Goal: Task Accomplishment & Management: Complete application form

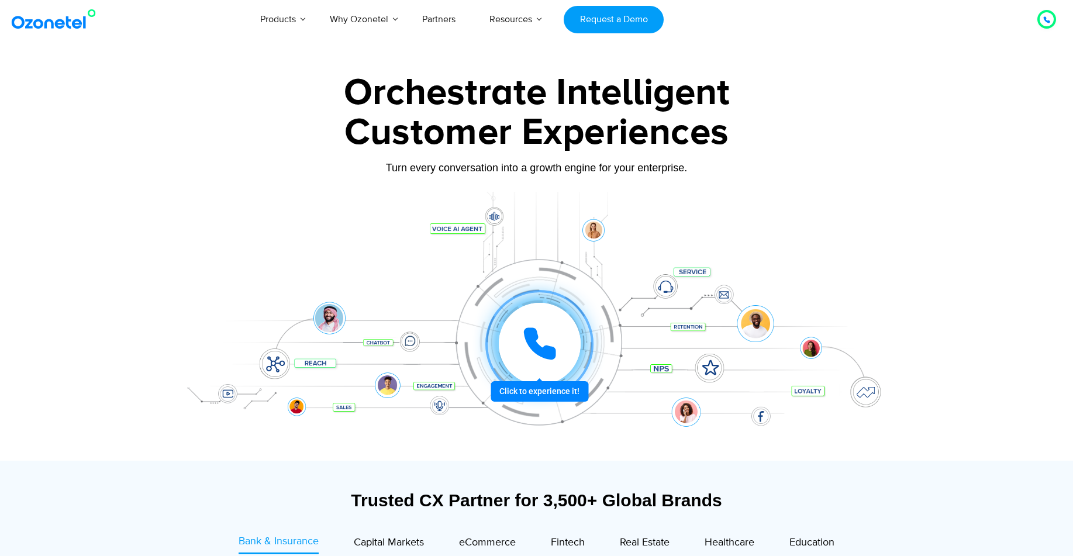
click at [537, 344] on div "Click to experience it! Call in progress... 1 2 3 4 5 6 7 8 9 # 0" at bounding box center [539, 344] width 725 height 0
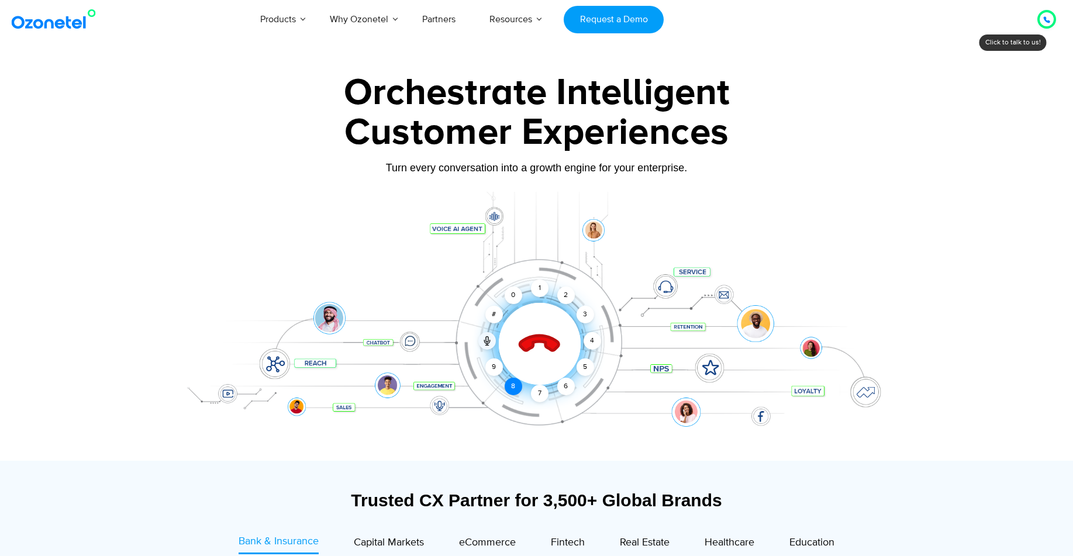
click at [511, 388] on div "8" at bounding box center [513, 387] width 18 height 18
click at [535, 286] on div "1" at bounding box center [540, 288] width 18 height 18
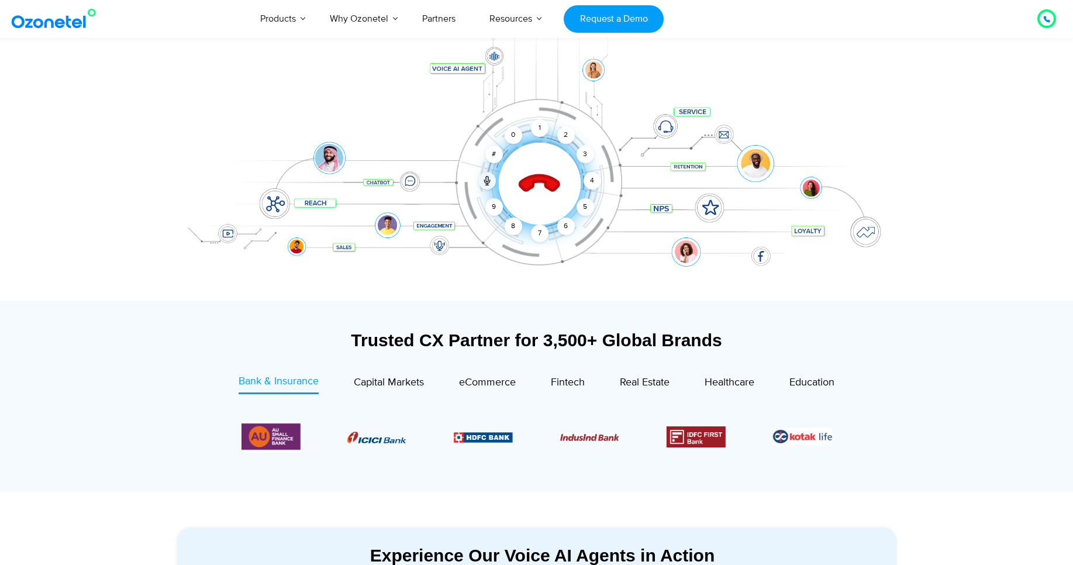
scroll to position [161, 0]
click at [490, 376] on span "eCommerce" at bounding box center [487, 381] width 57 height 13
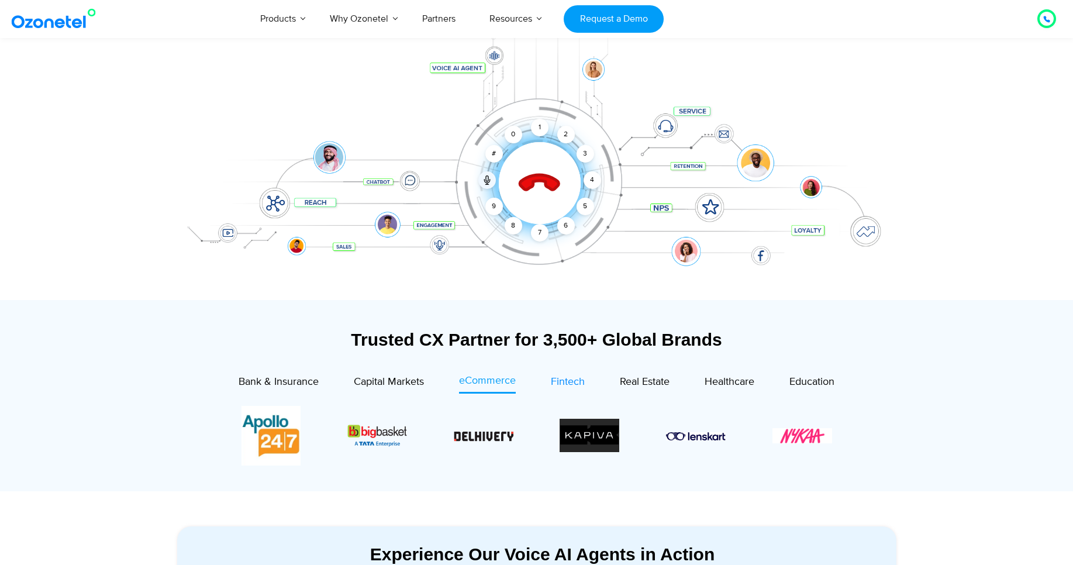
click at [573, 375] on span "Fintech" at bounding box center [568, 381] width 34 height 13
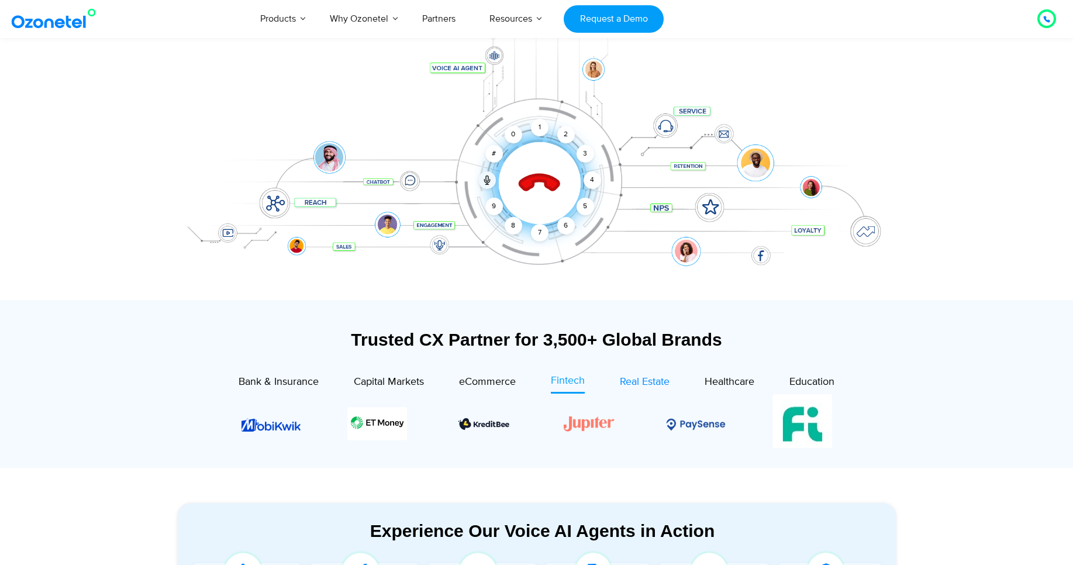
click at [645, 389] on div "Real Estate" at bounding box center [645, 382] width 50 height 16
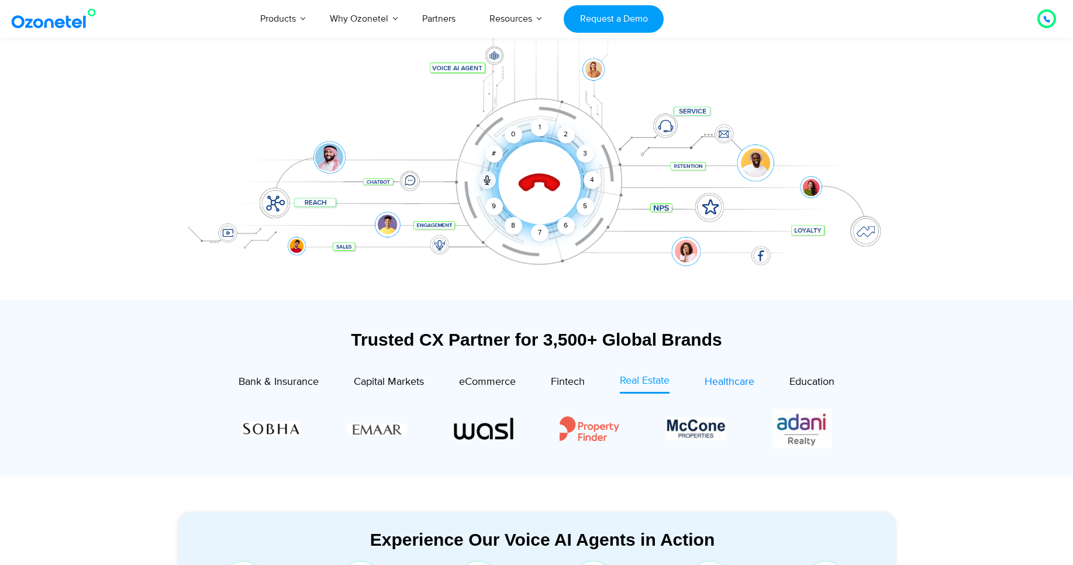
click at [727, 388] on div "Healthcare" at bounding box center [729, 382] width 50 height 16
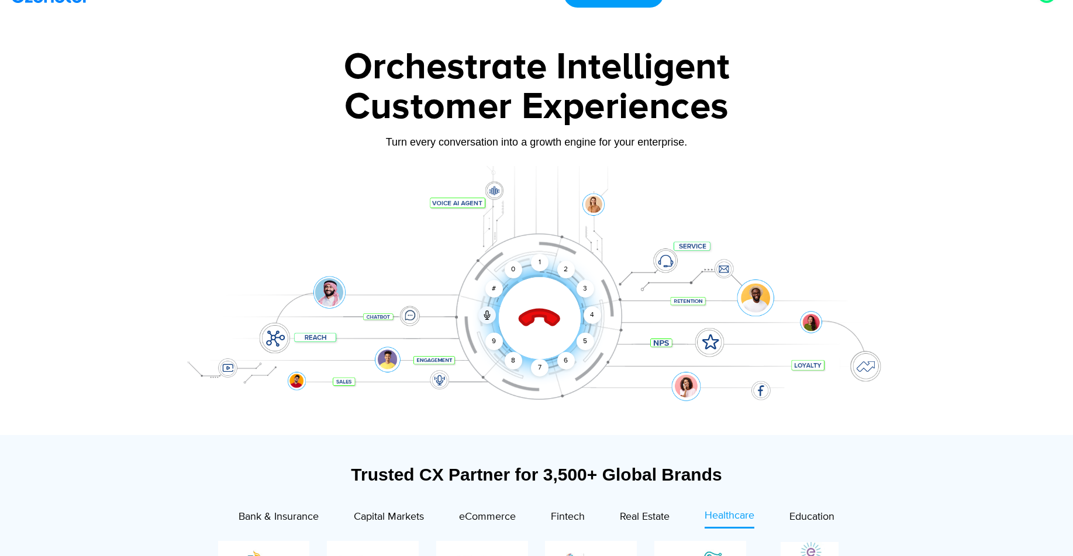
scroll to position [0, 0]
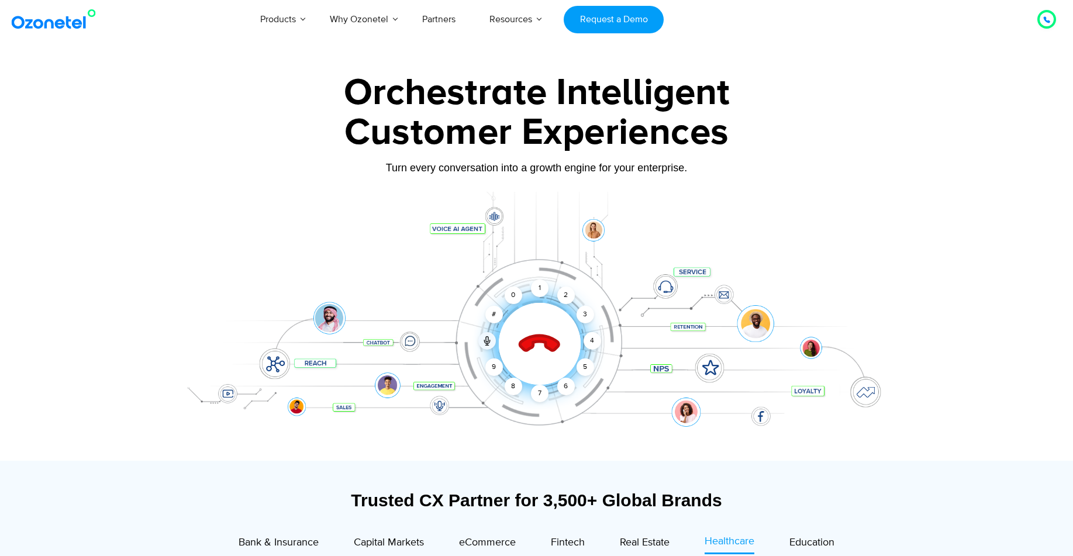
click at [531, 351] on icon at bounding box center [539, 344] width 50 height 50
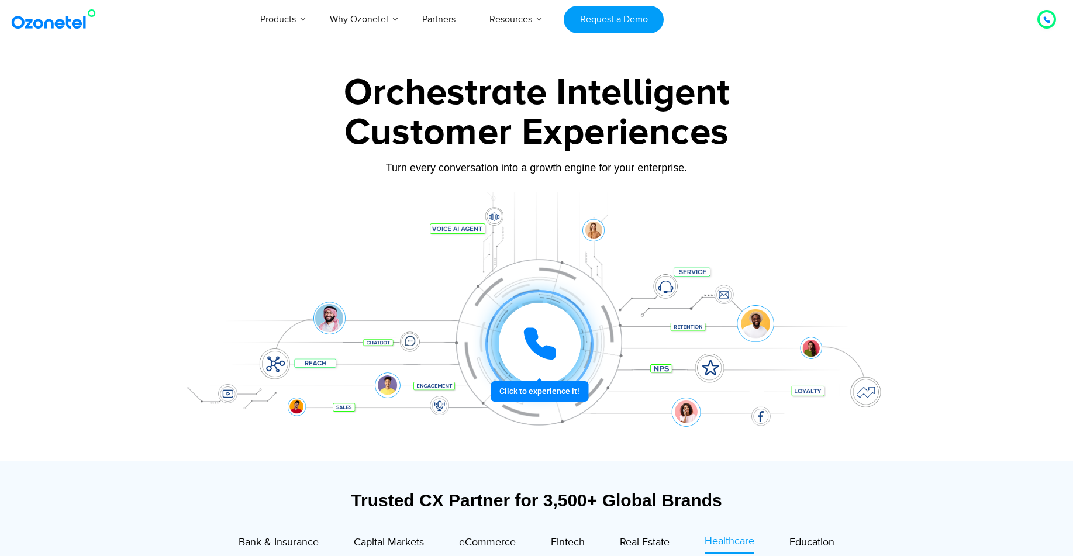
click at [541, 331] on icon at bounding box center [539, 343] width 35 height 35
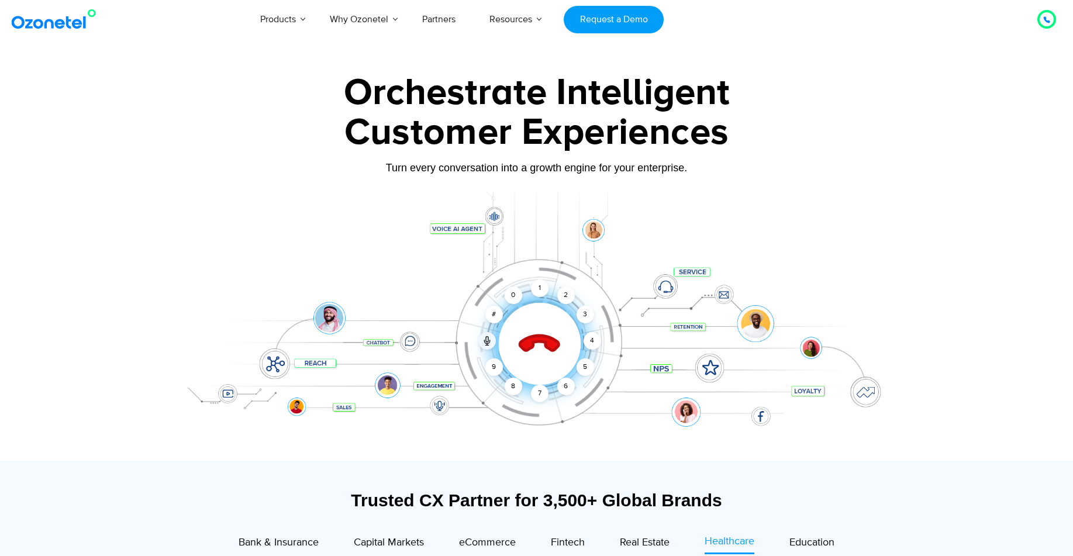
click at [534, 334] on icon at bounding box center [539, 344] width 50 height 50
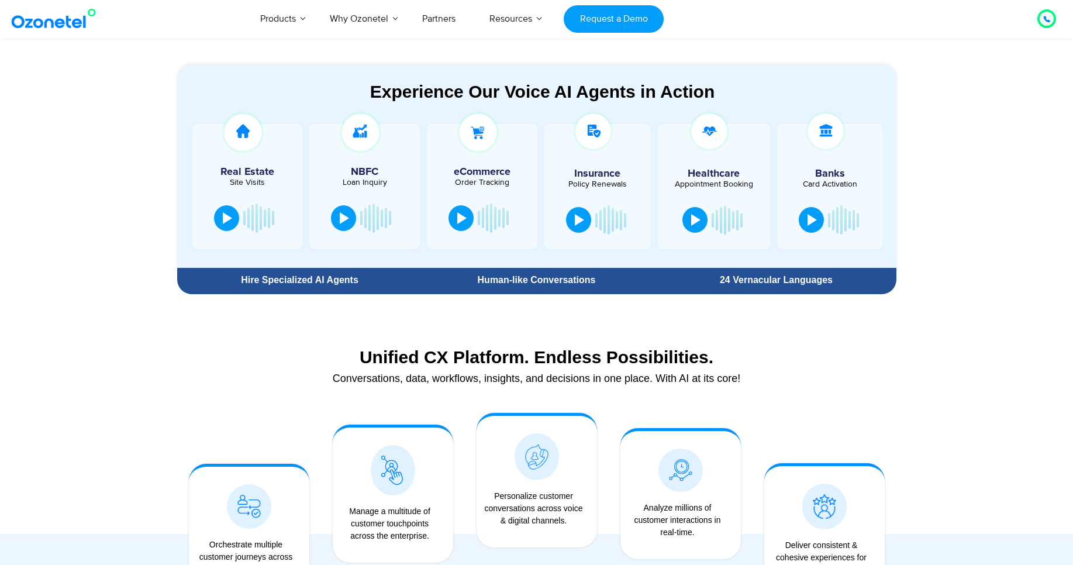
scroll to position [617, 0]
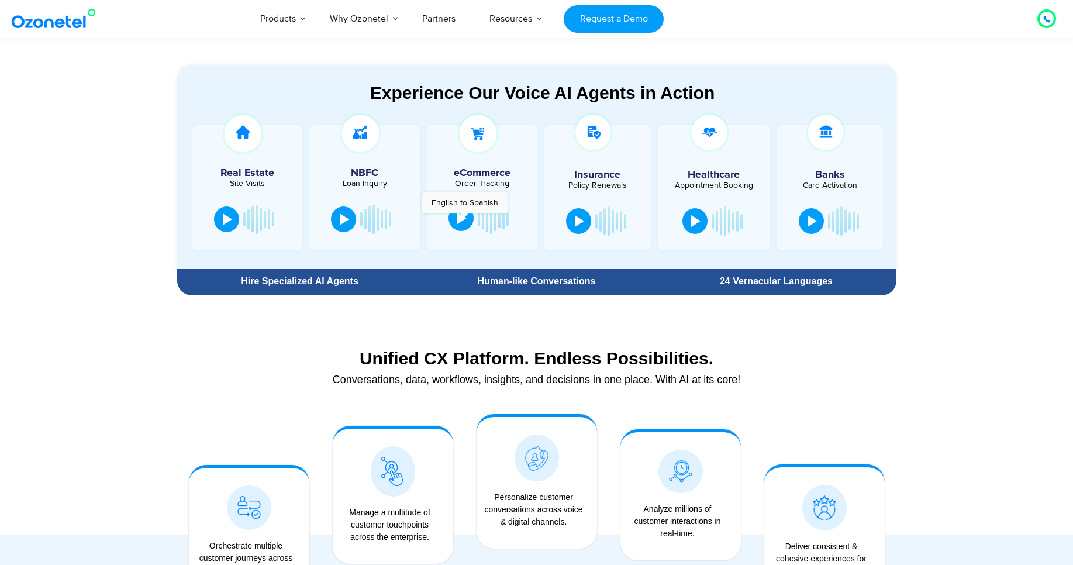
click at [464, 219] on div at bounding box center [461, 218] width 9 height 12
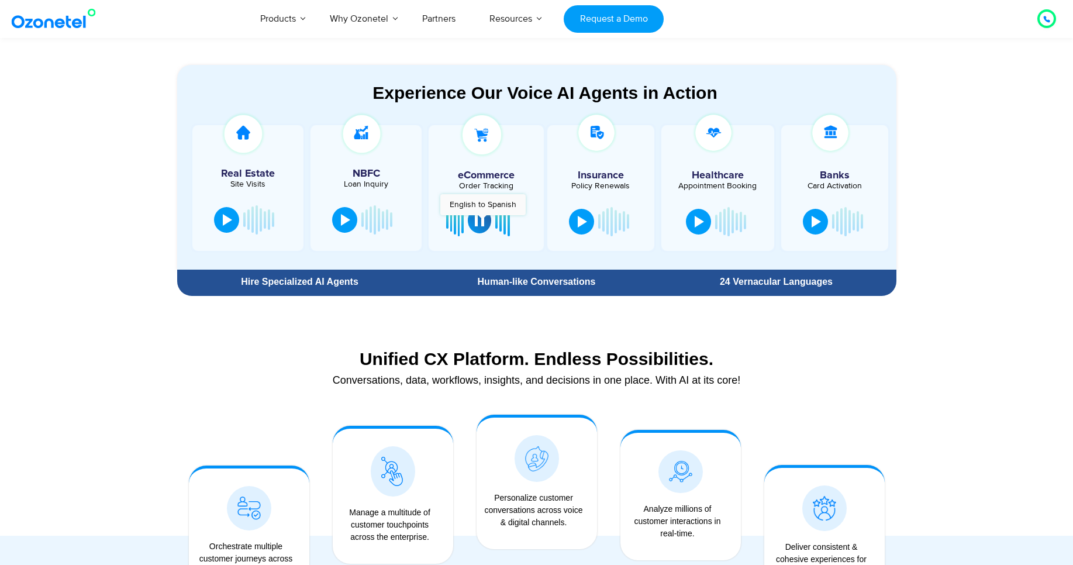
click at [482, 221] on div at bounding box center [479, 221] width 9 height 12
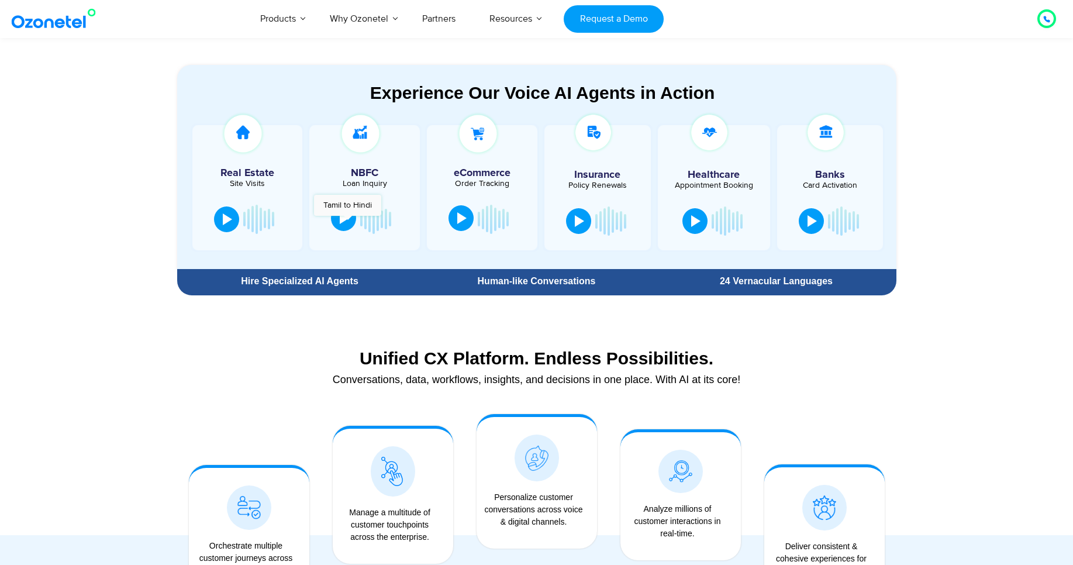
click at [347, 222] on div at bounding box center [344, 218] width 9 height 12
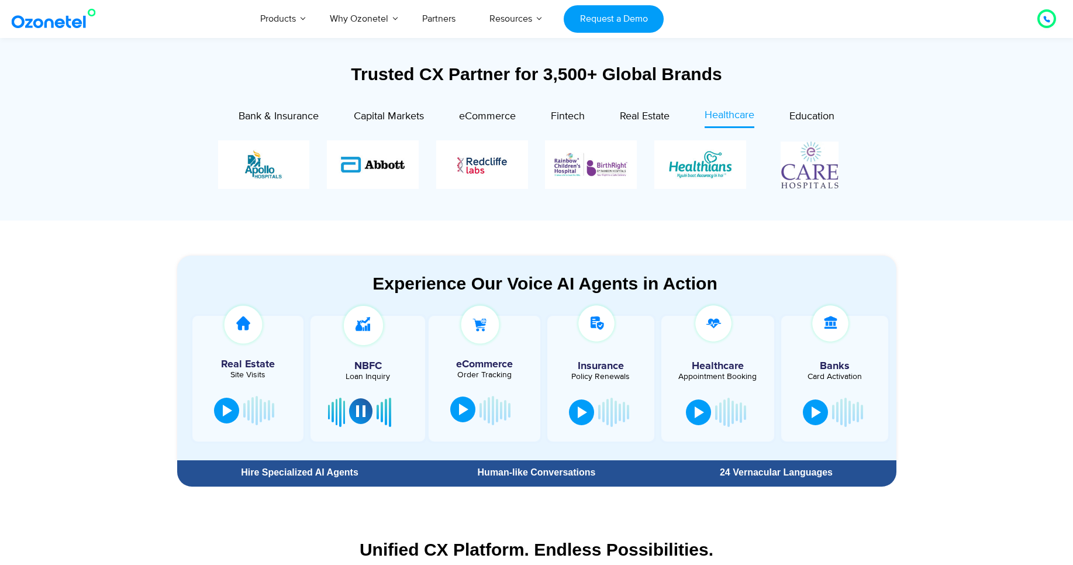
scroll to position [426, 0]
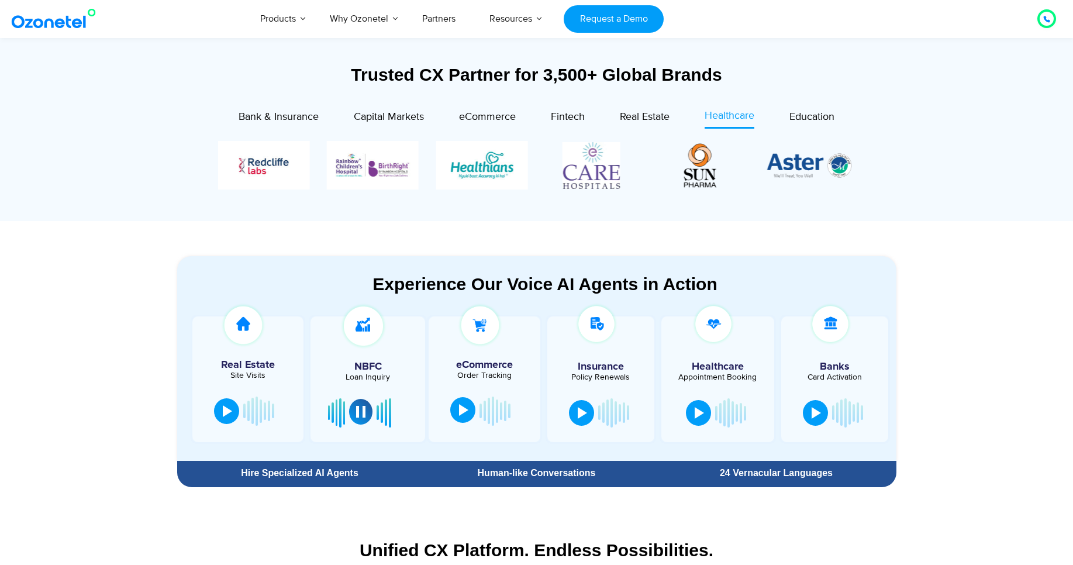
click at [356, 412] on div at bounding box center [360, 412] width 9 height 12
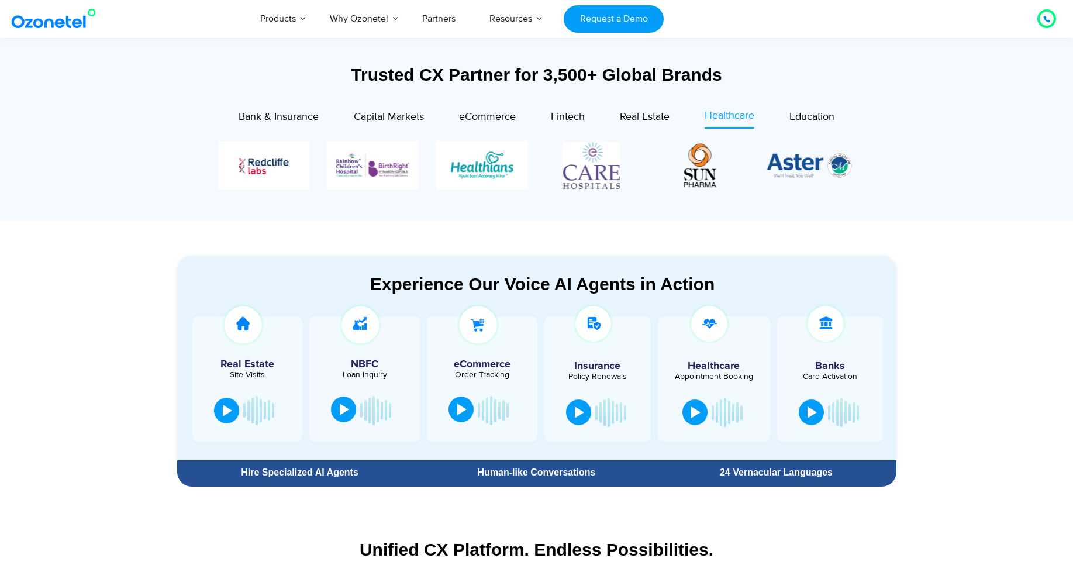
click at [312, 472] on div "Hire Specialized AI Agents" at bounding box center [300, 472] width 234 height 9
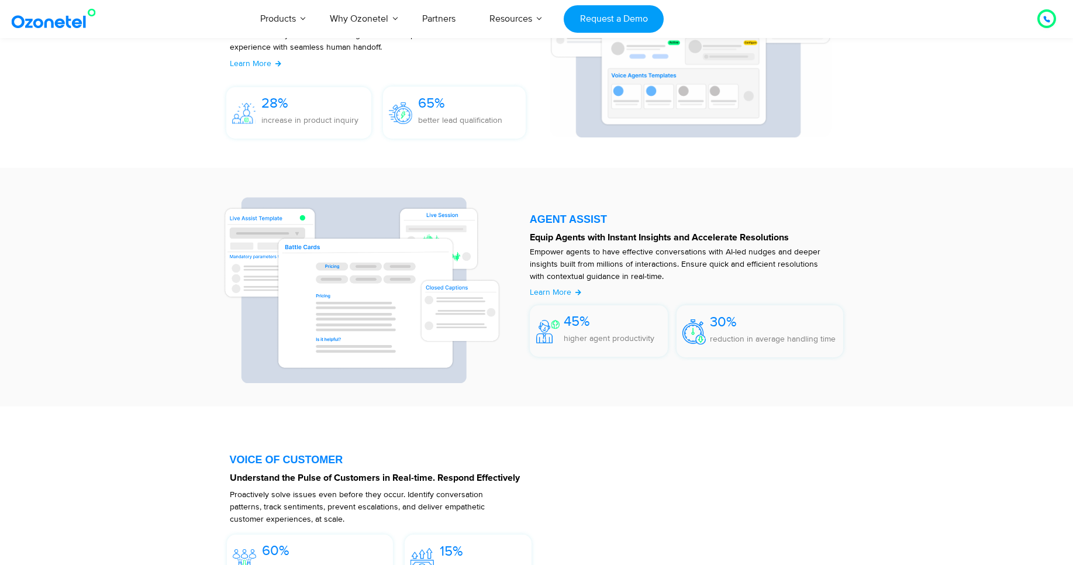
scroll to position [1405, 0]
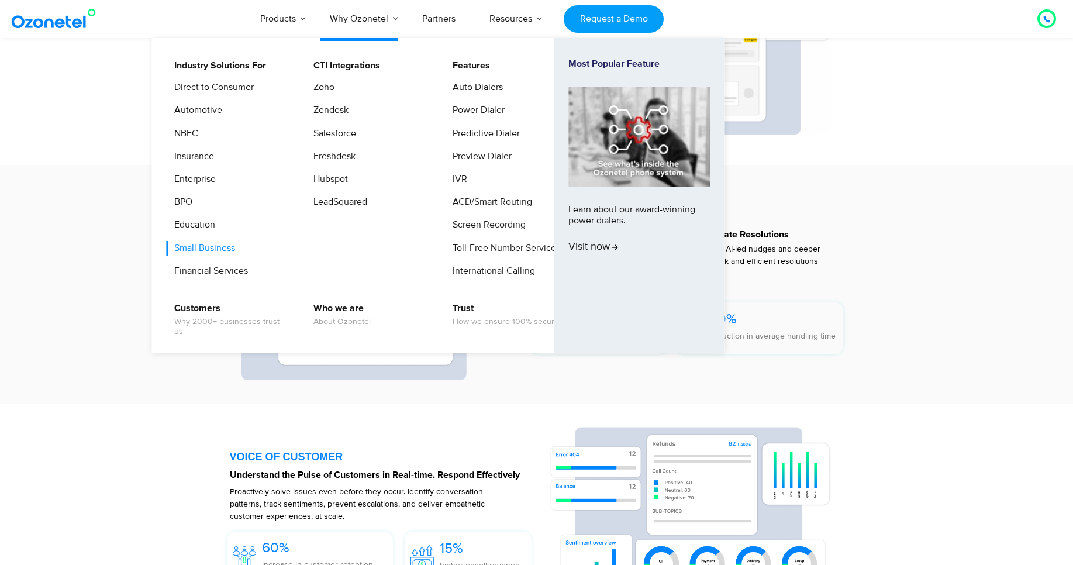
click at [219, 246] on link "Small Business" at bounding box center [202, 248] width 70 height 15
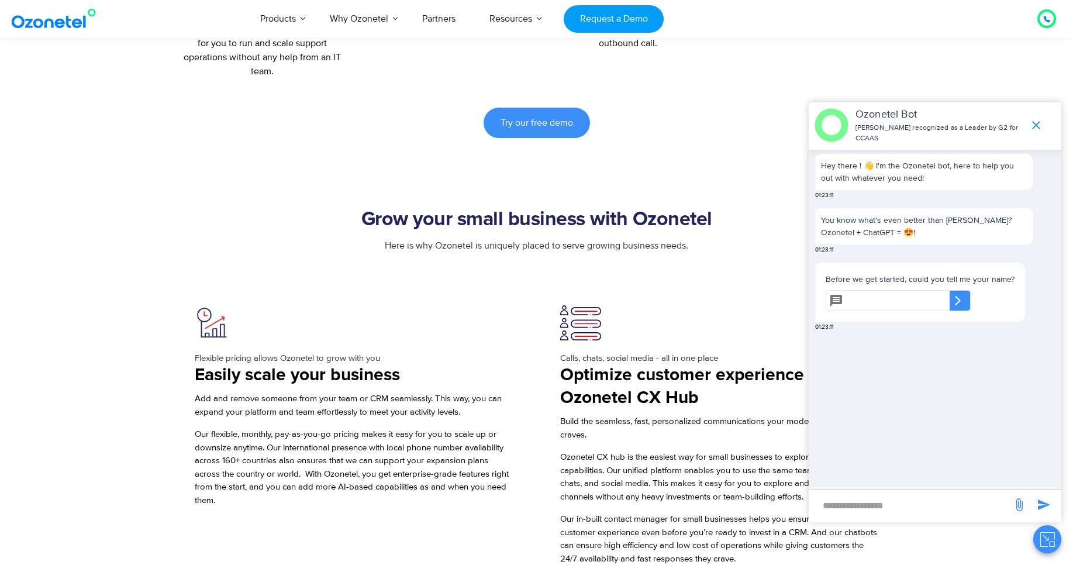
scroll to position [791, 0]
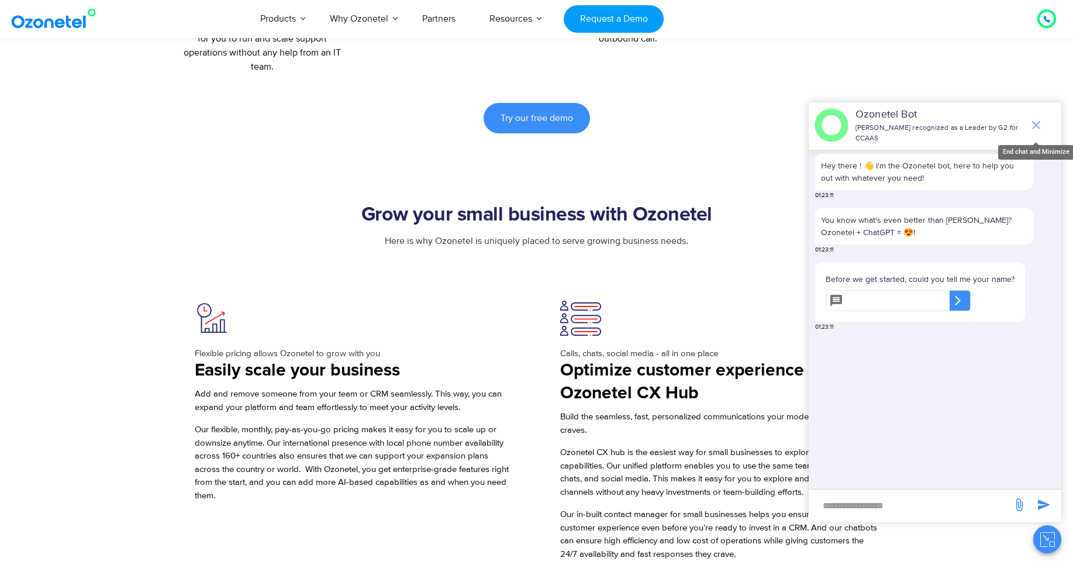
click at [1042, 125] on icon "end chat or minimize" at bounding box center [1036, 125] width 14 height 14
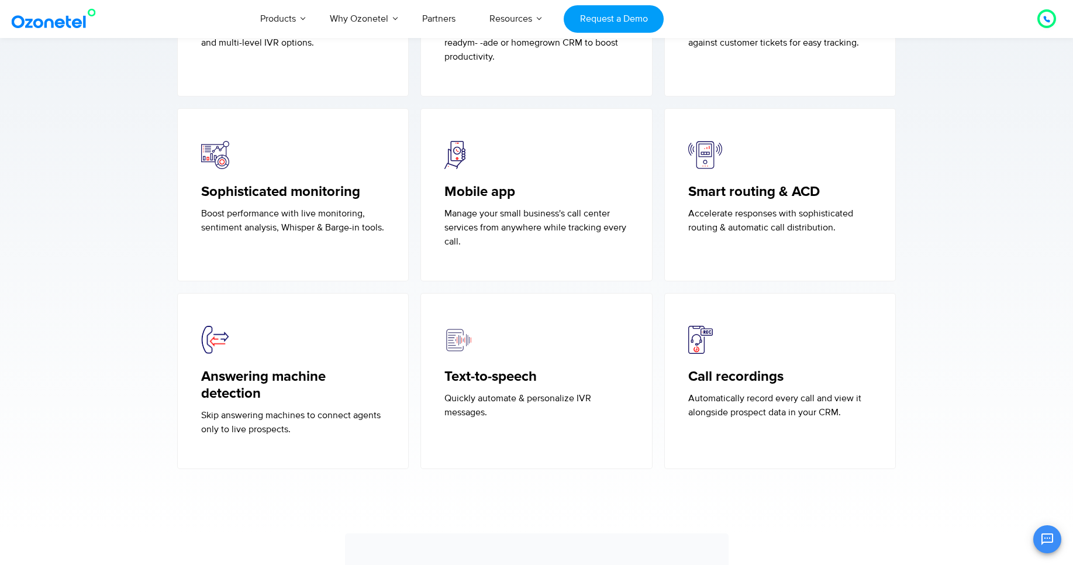
scroll to position [1921, 0]
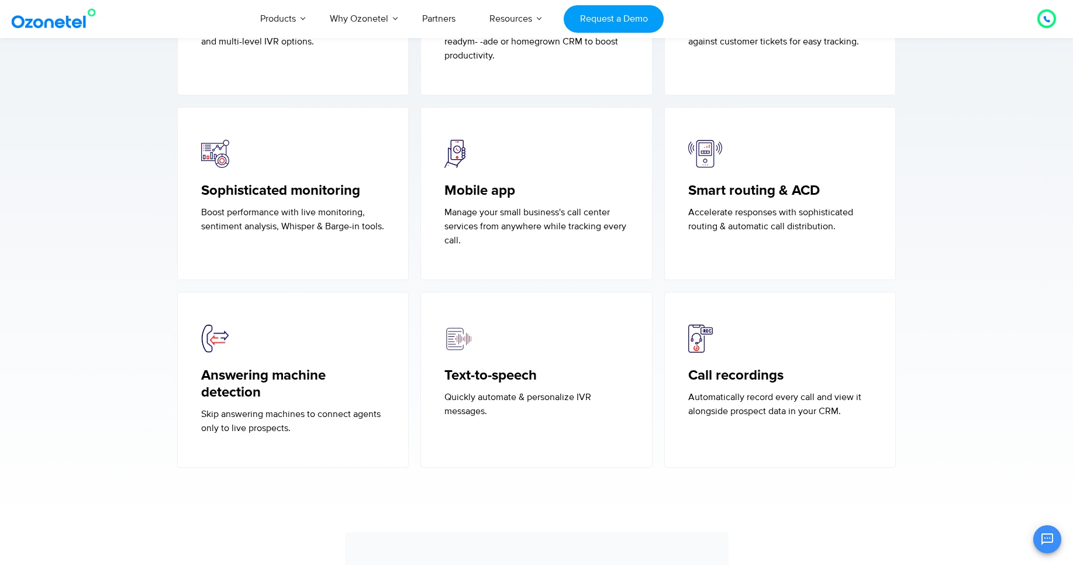
click at [222, 355] on div "Answering machine detection Skip answering machines to connect agents only to l…" at bounding box center [293, 379] width 184 height 110
click at [245, 386] on h5 "Answering machine detection" at bounding box center [293, 384] width 184 height 34
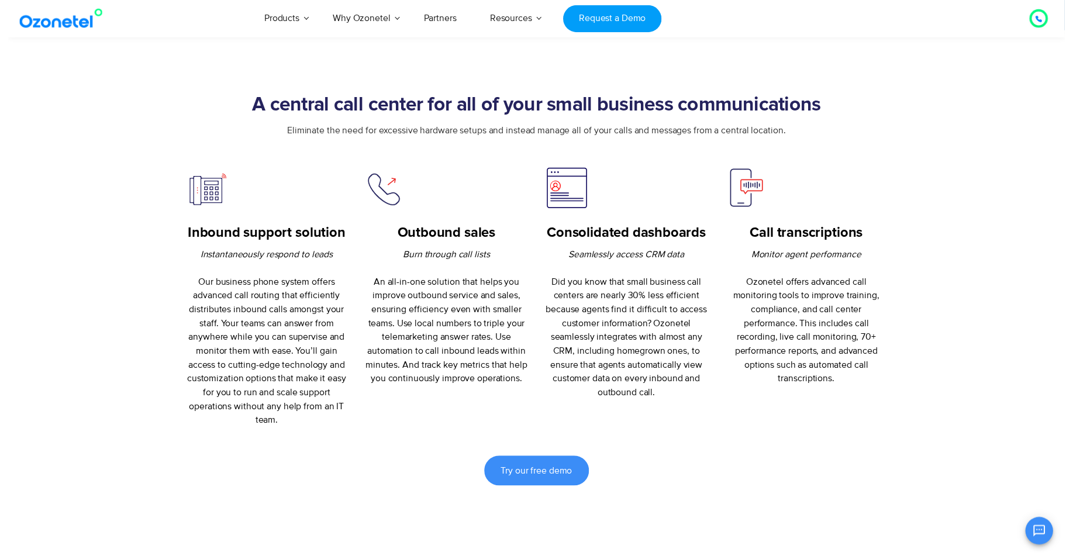
scroll to position [0, 0]
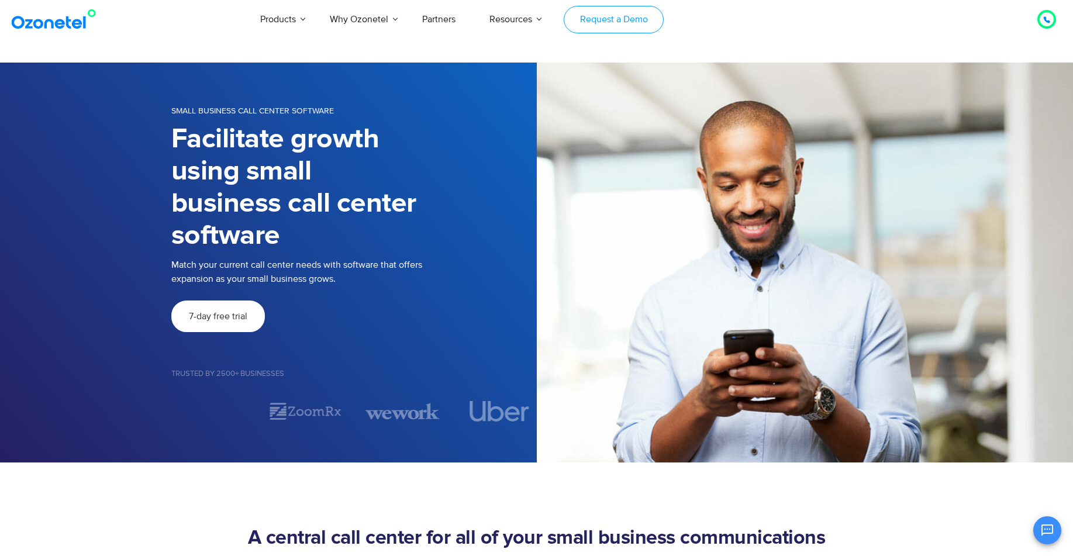
click at [598, 12] on link "Request a Demo" at bounding box center [613, 19] width 100 height 27
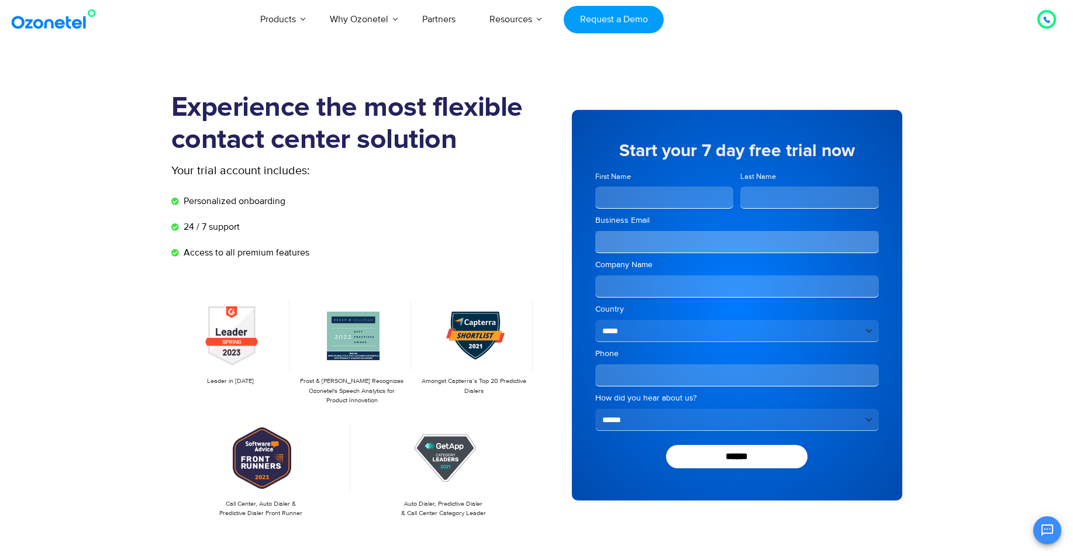
click at [644, 188] on input "First Name" at bounding box center [664, 197] width 139 height 22
type input "**********"
type input "*"
type input "**********"
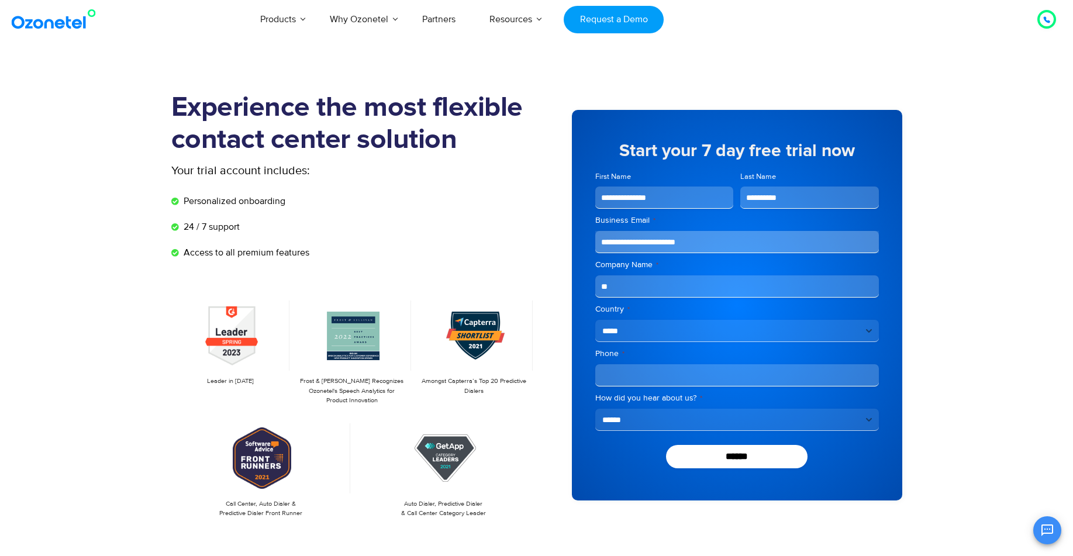
type input "*"
click at [629, 375] on input "Phone *" at bounding box center [736, 375] width 283 height 22
type input "**********"
select select "**********"
click at [595, 409] on select "**********" at bounding box center [736, 420] width 283 height 22
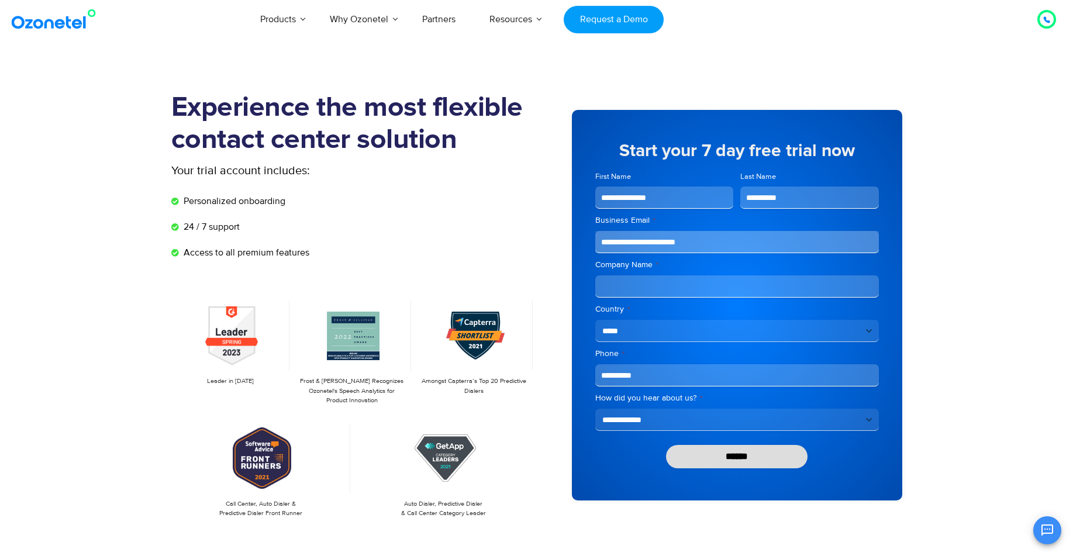
click at [731, 461] on input "******" at bounding box center [737, 456] width 142 height 23
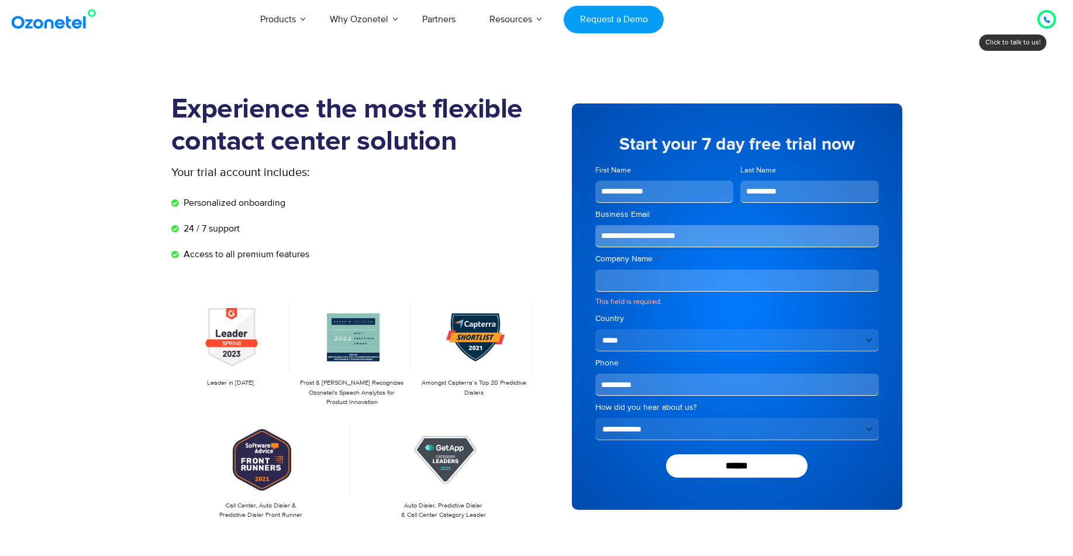
click at [621, 278] on input "Company Name *" at bounding box center [736, 280] width 283 height 22
type input "**********"
